Goal: Information Seeking & Learning: Find specific fact

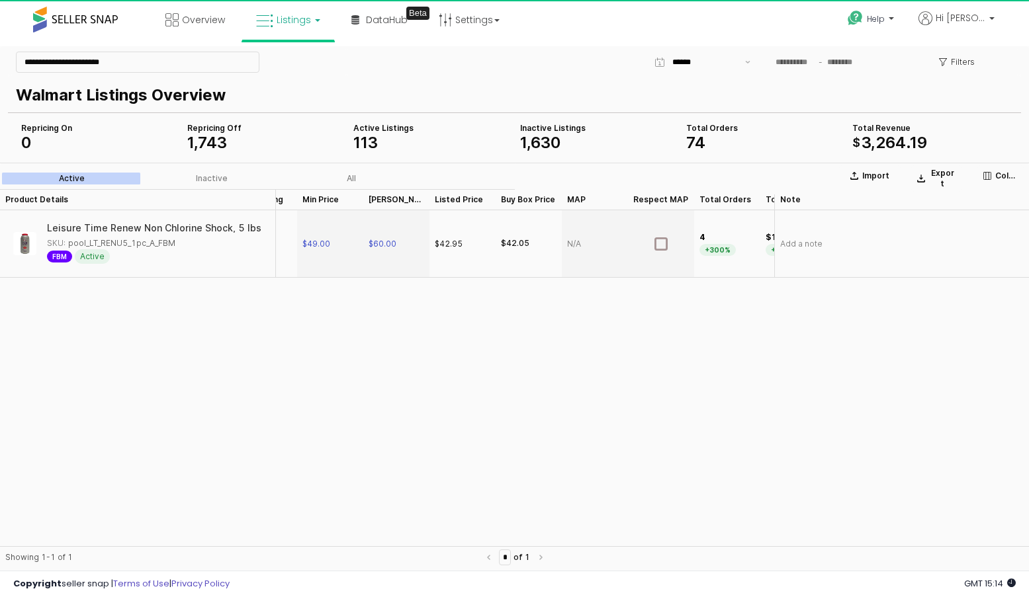
scroll to position [0, 46]
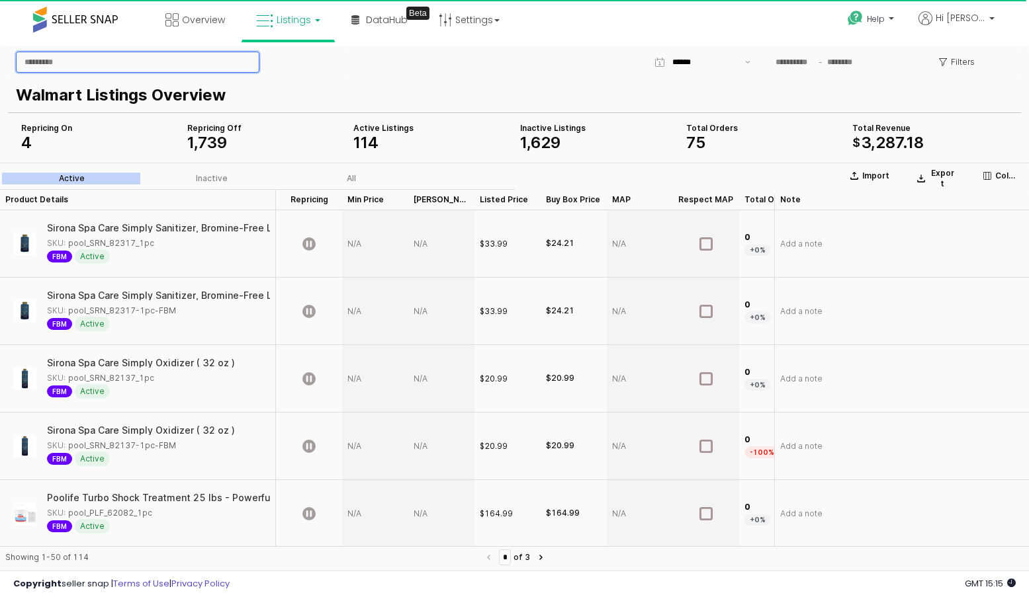
click at [110, 60] on input "App Frame" at bounding box center [138, 62] width 242 height 20
type input "*"
type input "*****"
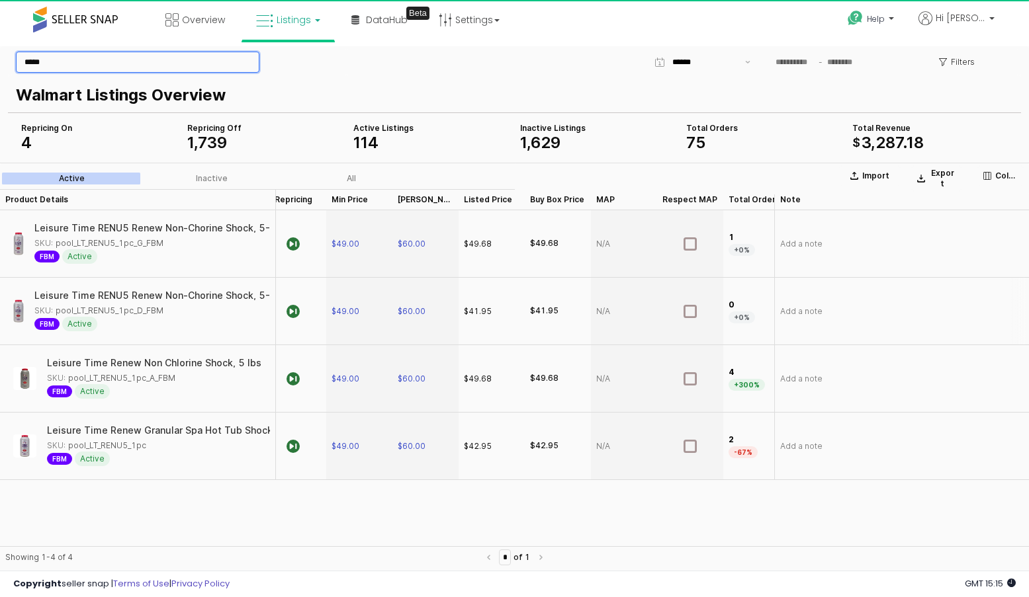
scroll to position [0, 21]
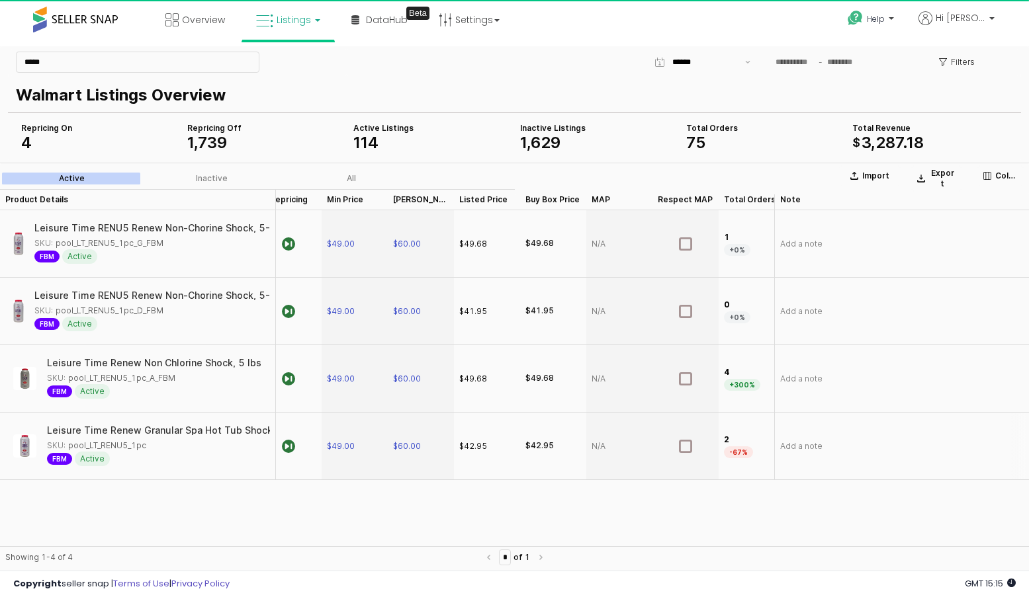
click at [482, 455] on div "$42.95" at bounding box center [487, 446] width 66 height 67
click at [481, 446] on div "$42.95" at bounding box center [473, 447] width 28 height 12
click at [475, 448] on div "$42.95" at bounding box center [473, 447] width 28 height 12
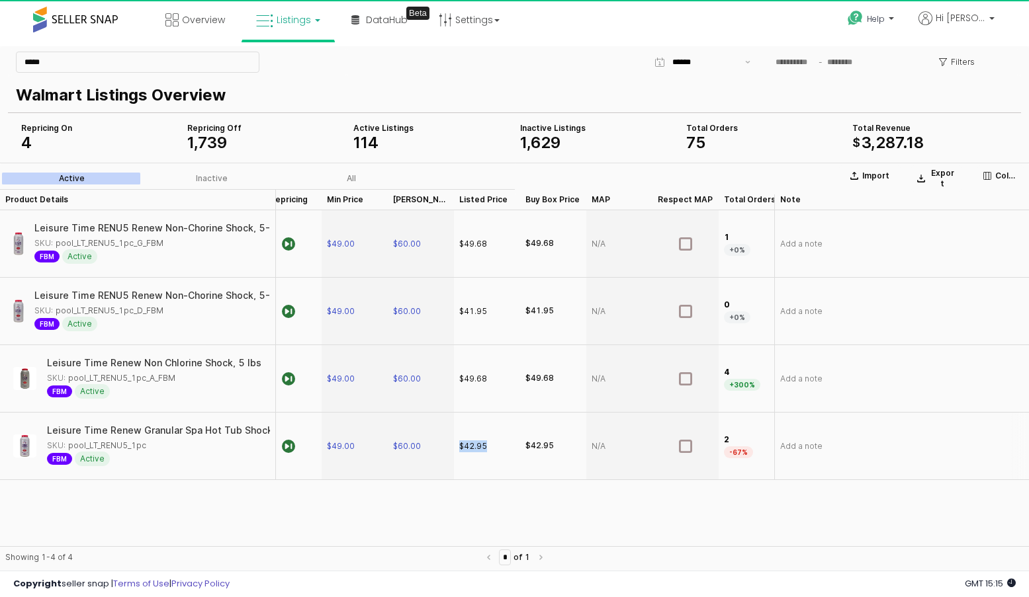
click at [475, 448] on div "$42.95" at bounding box center [473, 447] width 28 height 12
click at [485, 451] on div "$42.95" at bounding box center [473, 447] width 28 height 12
click at [482, 443] on div "$42.95" at bounding box center [473, 447] width 28 height 12
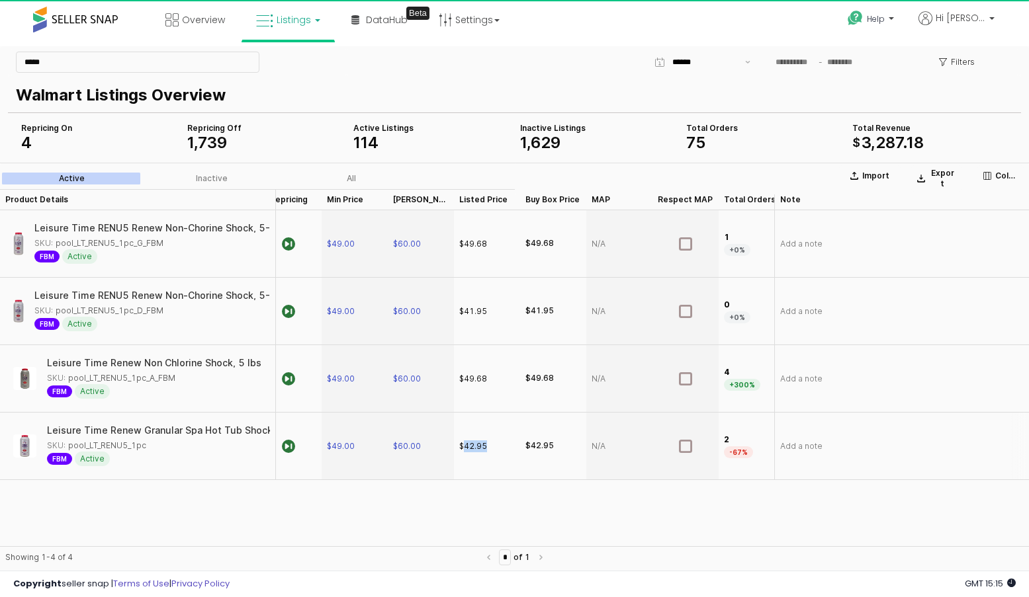
click at [482, 443] on div "$42.95" at bounding box center [473, 447] width 28 height 12
click at [90, 443] on div "SKU: pool_LT_RENU5_1pc" at bounding box center [96, 446] width 99 height 12
copy div "pool_LT_RENU5_1pc"
